Goal: Transaction & Acquisition: Purchase product/service

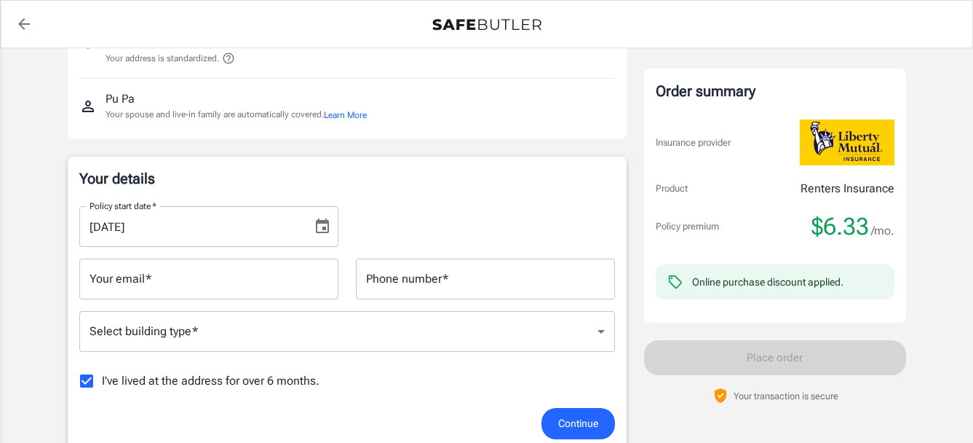
scroll to position [146, 0]
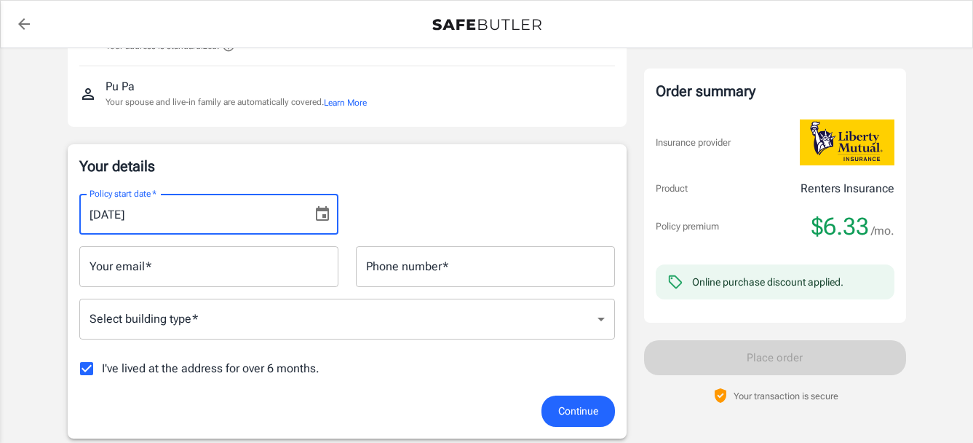
click at [209, 217] on input "[DATE]" at bounding box center [190, 214] width 223 height 41
click at [323, 206] on icon "Choose date, selected date is Aug 16, 2025" at bounding box center [322, 213] width 17 height 17
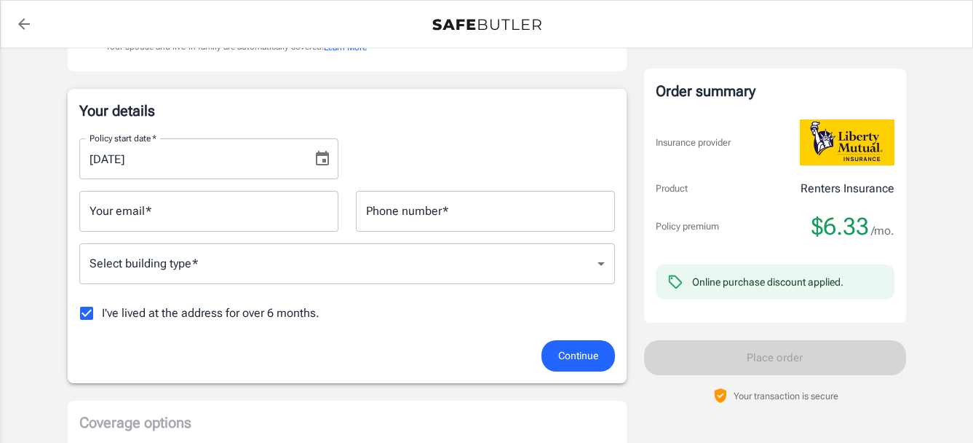
scroll to position [291, 0]
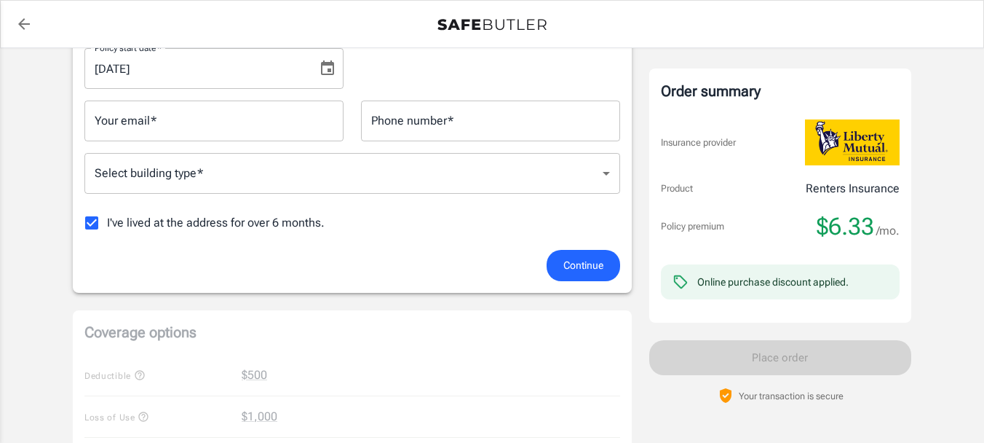
click at [139, 168] on body "Policy premium $ 6.33 /mo Liberty Mutual Renters Insurance 188 W RANDOLPH ST 17…" at bounding box center [492, 397] width 984 height 1377
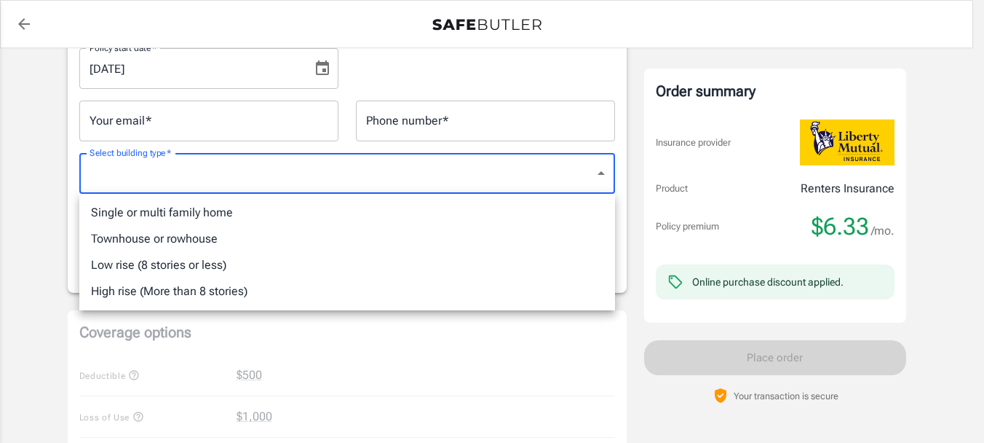
click at [179, 292] on li "High rise (More than 8 stories)" at bounding box center [347, 291] width 536 height 26
type input "highrise"
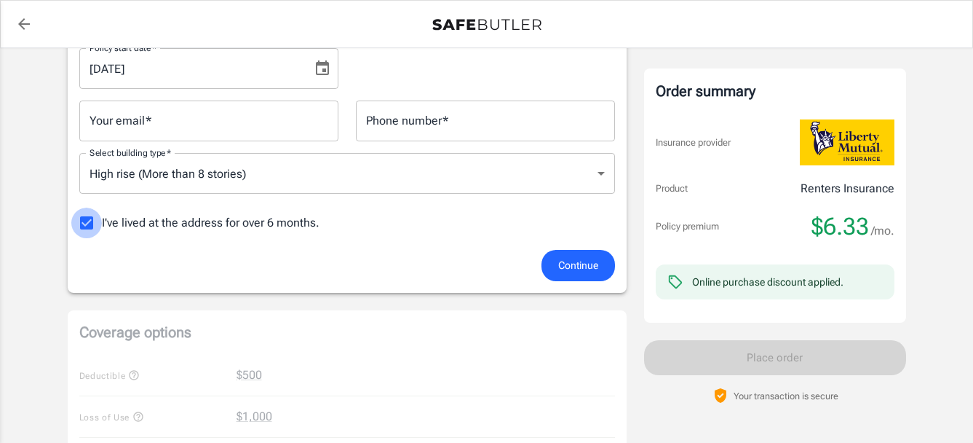
click at [92, 223] on input "I've lived at the address for over 6 months." at bounding box center [86, 222] width 31 height 31
checkbox input "false"
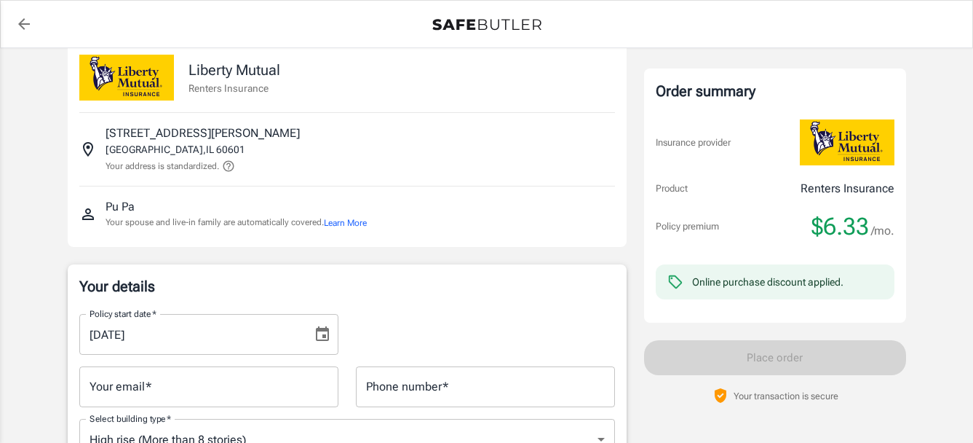
scroll to position [0, 0]
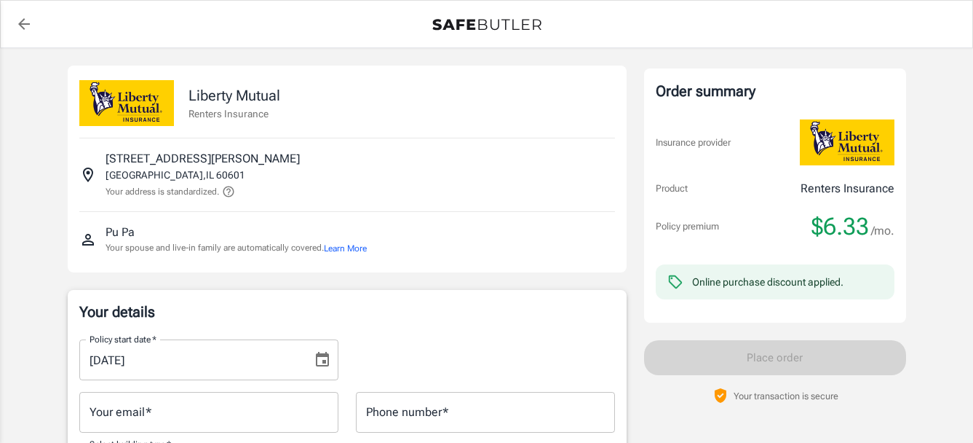
click at [23, 25] on icon "back to quotes" at bounding box center [24, 24] width 12 height 12
click at [19, 27] on icon "back to quotes" at bounding box center [23, 23] width 17 height 17
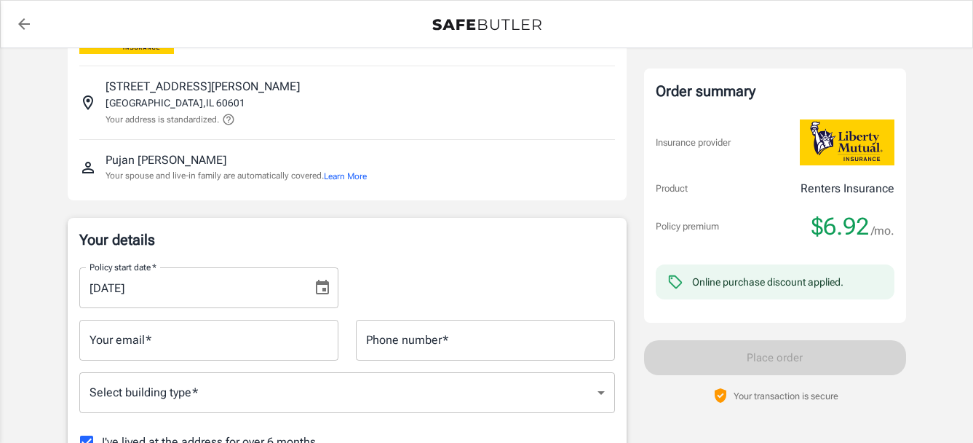
scroll to position [73, 0]
click at [159, 340] on input "Your email   *" at bounding box center [208, 339] width 259 height 41
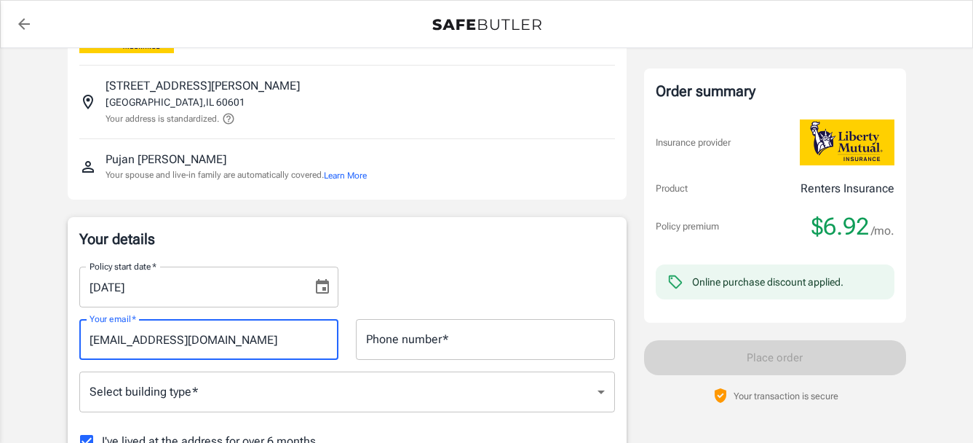
type input "thepujanpatel@gmail.com"
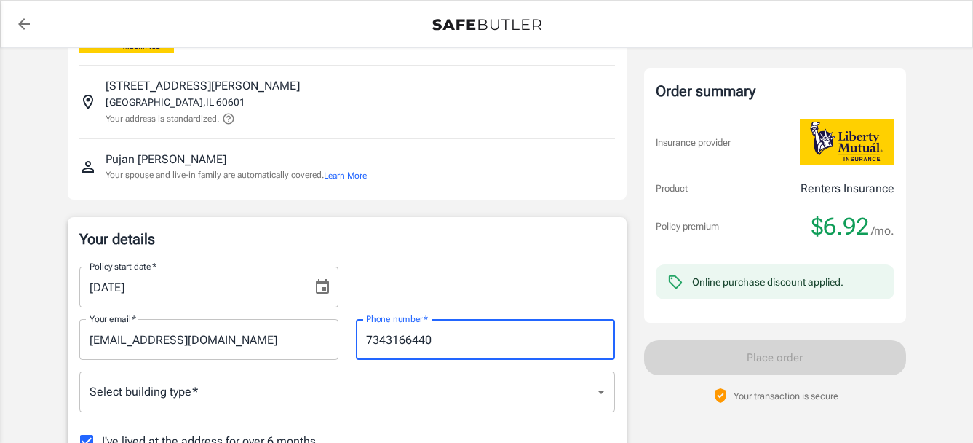
type input "7343166440"
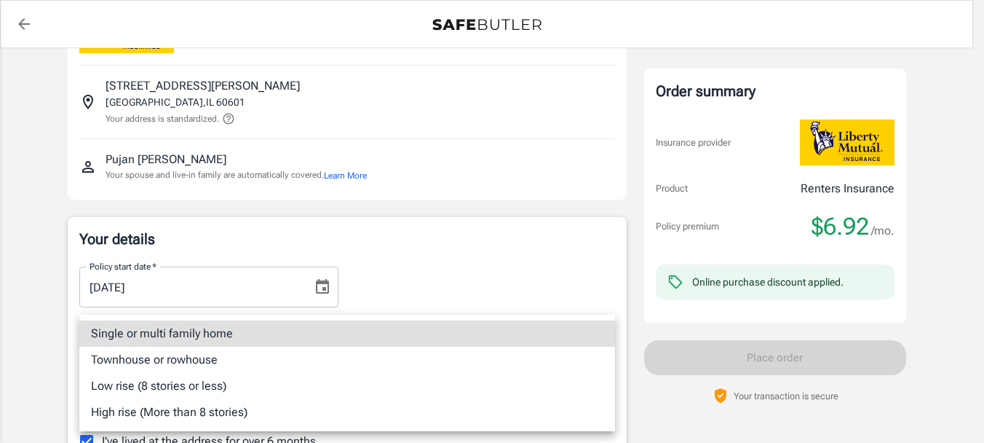
click at [159, 412] on li "High rise (More than 8 stories)" at bounding box center [347, 412] width 536 height 26
type input "highrise"
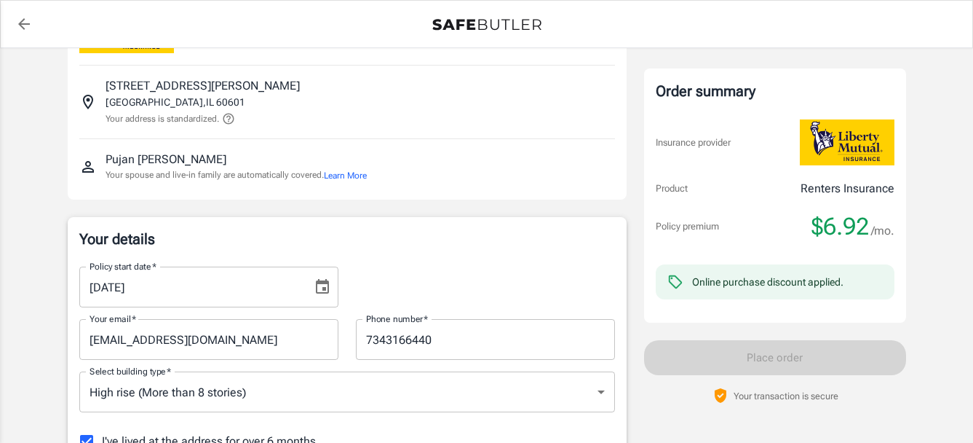
scroll to position [218, 0]
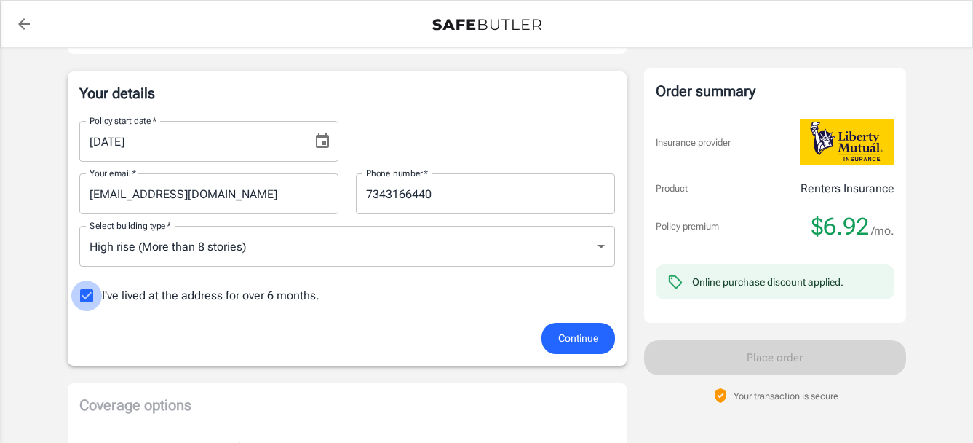
click at [82, 293] on input "I've lived at the address for over 6 months." at bounding box center [86, 295] width 31 height 31
checkbox input "false"
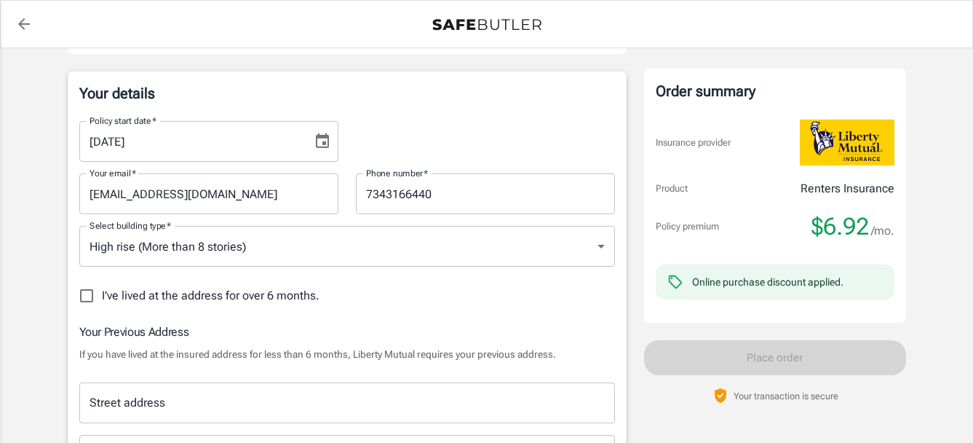
scroll to position [364, 0]
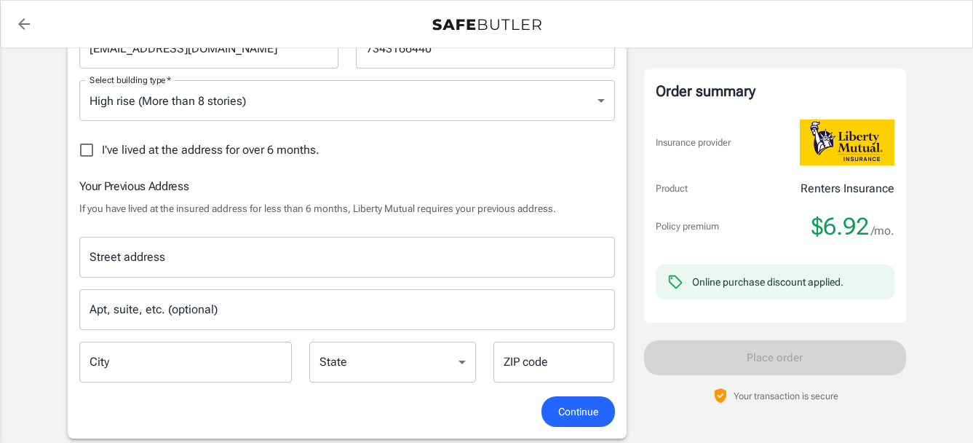
click at [116, 261] on input "Street address" at bounding box center [347, 257] width 523 height 28
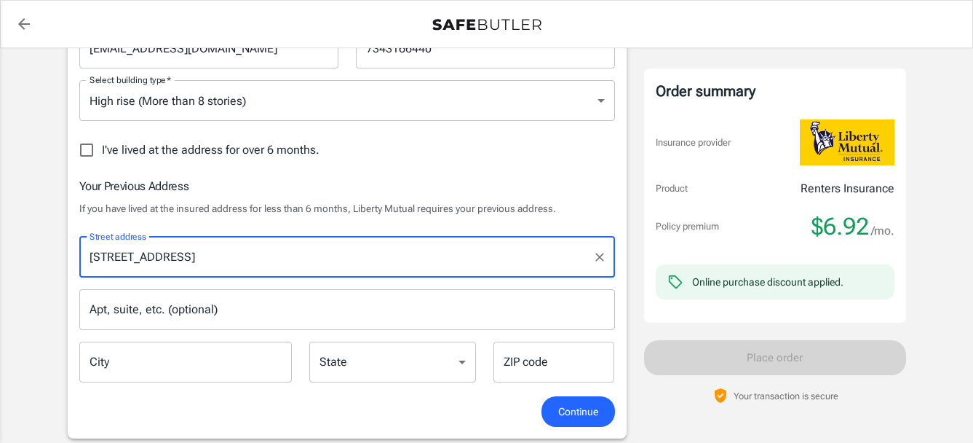
type input "16922 Glenmoor Dr"
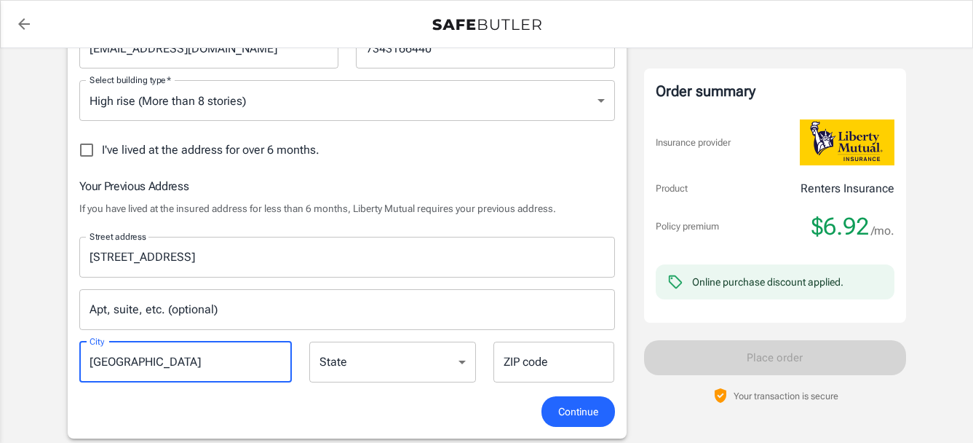
type input "Northville"
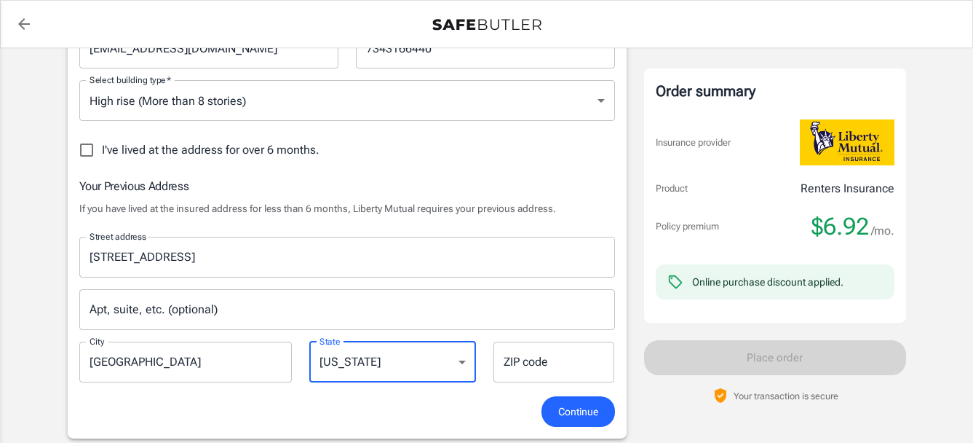
select select "MI"
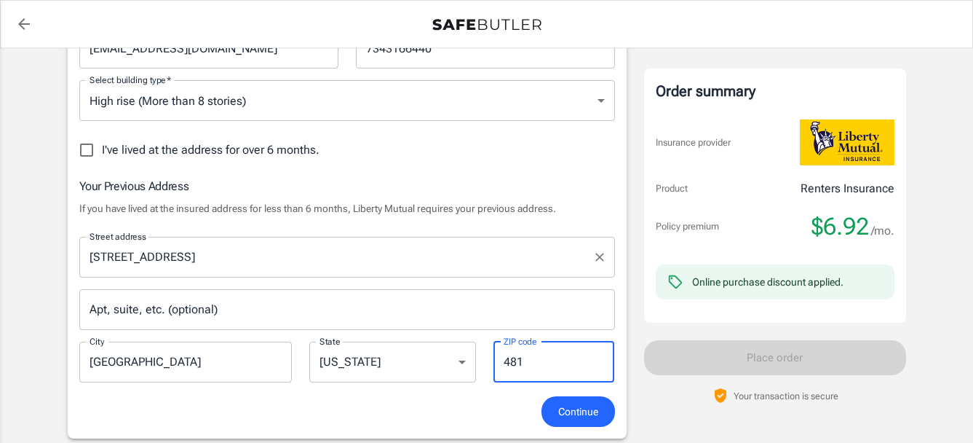
type input "481"
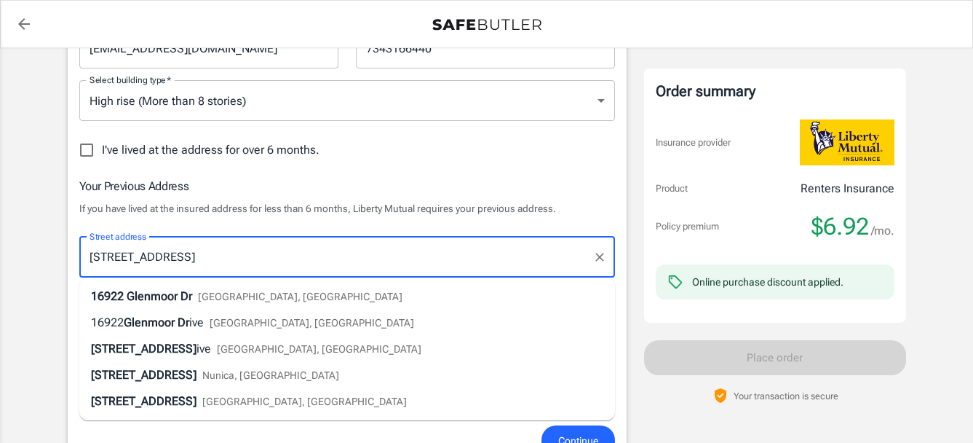
drag, startPoint x: 229, startPoint y: 258, endPoint x: 76, endPoint y: 250, distance: 153.8
click at [76, 250] on div "Street address 16922 Glenmoor Dr Street address" at bounding box center [347, 257] width 553 height 41
type input "1750 Ansel Rd"
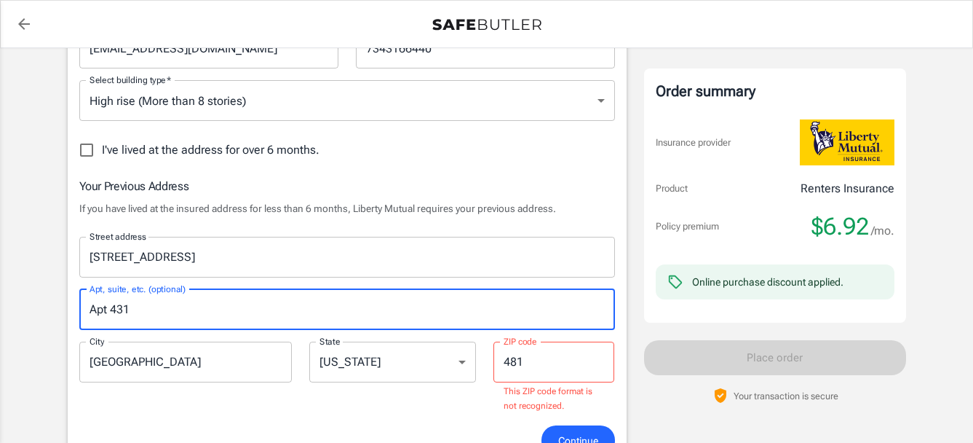
type input "Apt 431"
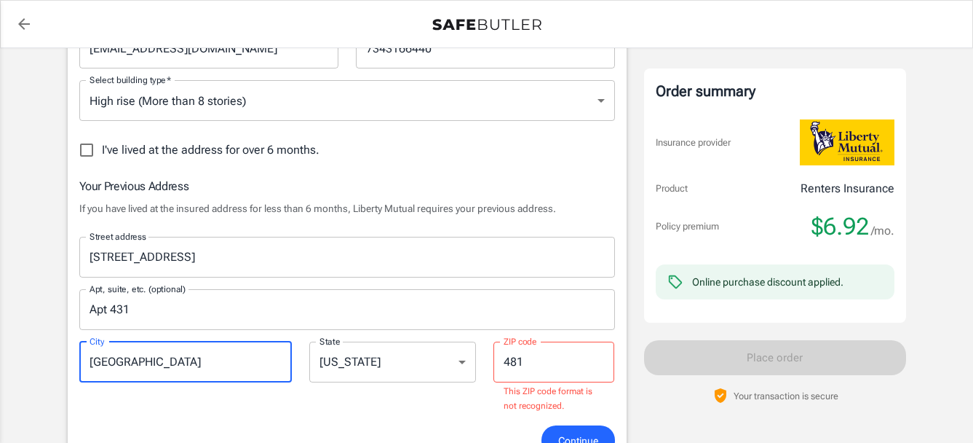
type input "Cleveland"
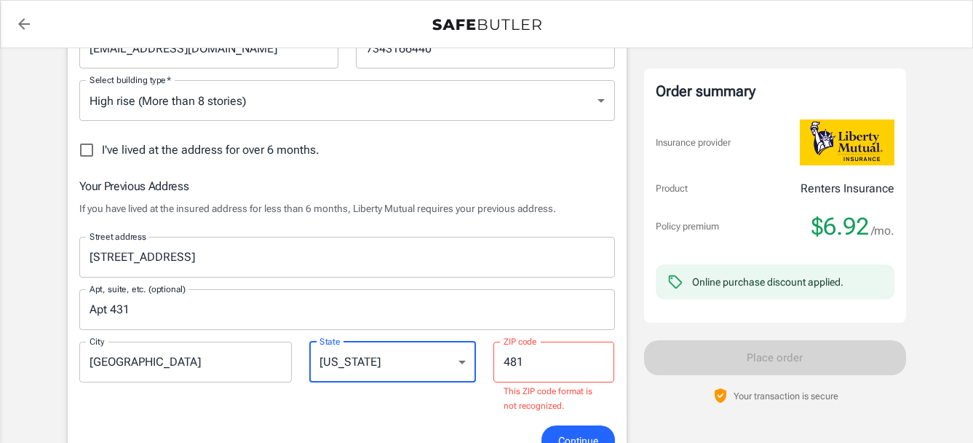
select select "OH"
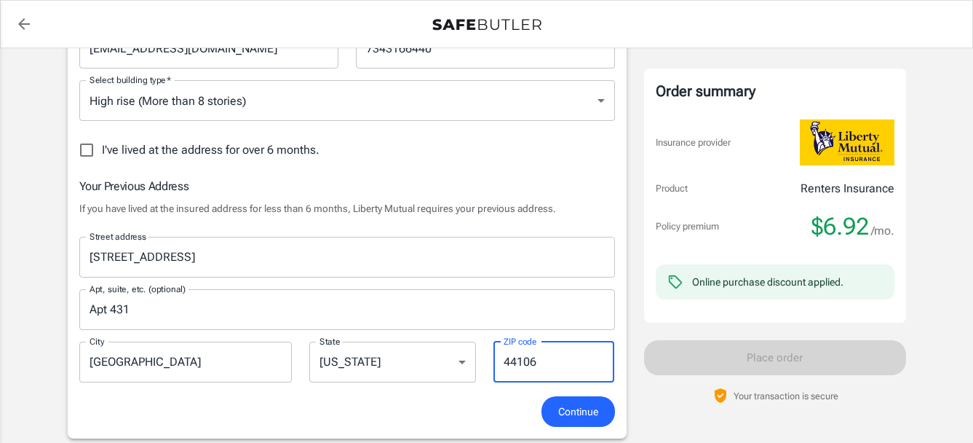
type input "44106"
click at [54, 253] on div "Liberty Mutual Renters Insurance 188 W RANDOLPH ST 1707 CHICAGO , IL 60601 Your…" at bounding box center [487, 406] width 874 height 1445
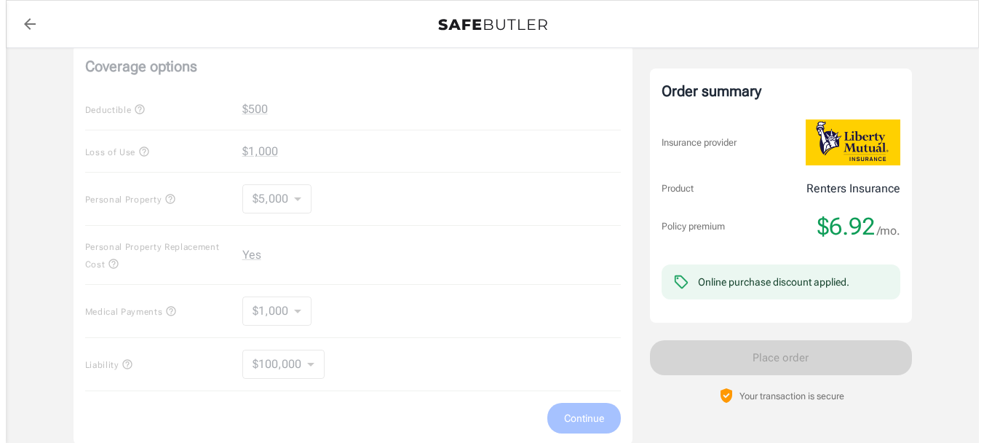
scroll to position [655, 0]
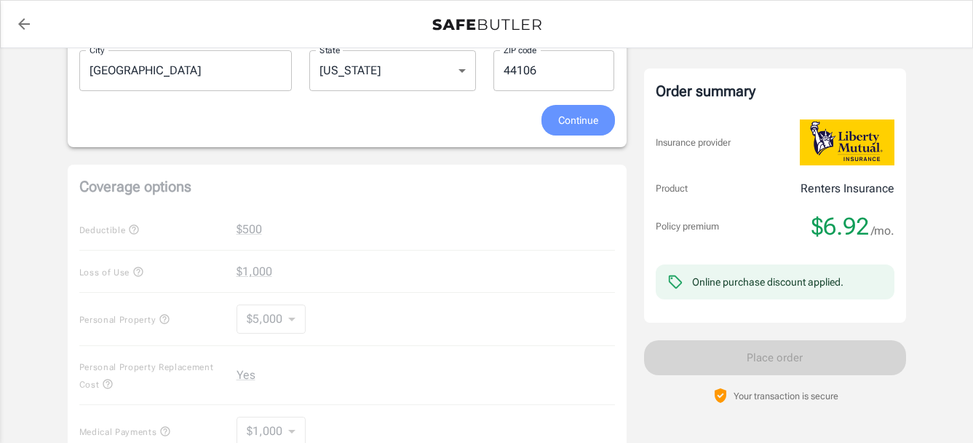
click at [571, 122] on span "Continue" at bounding box center [578, 120] width 40 height 18
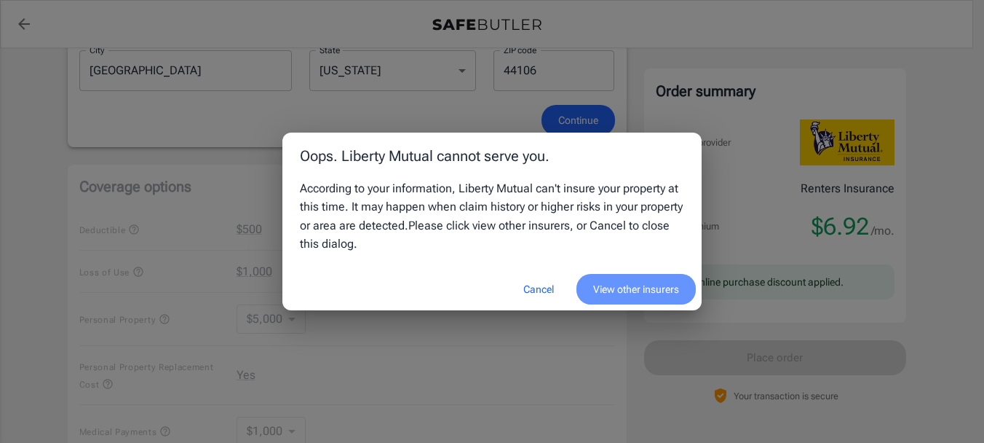
click at [613, 287] on button "View other insurers" at bounding box center [636, 289] width 119 height 31
